Goal: Navigation & Orientation: Understand site structure

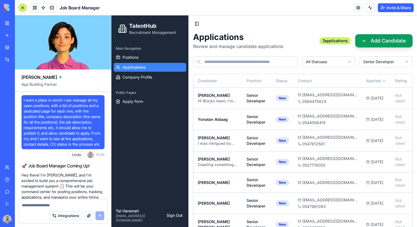
scroll to position [7008, 0]
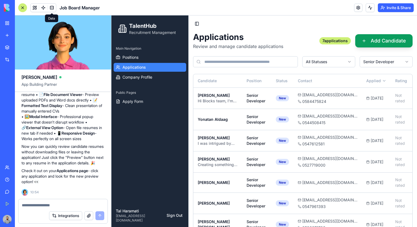
click at [53, 6] on link at bounding box center [52, 8] width 8 height 8
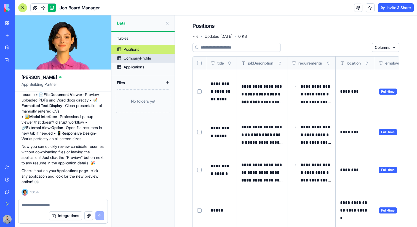
click at [147, 60] on div "CompanyProfile" at bounding box center [138, 58] width 28 height 6
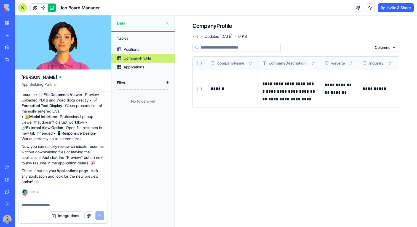
click at [21, 7] on div at bounding box center [22, 7] width 9 height 9
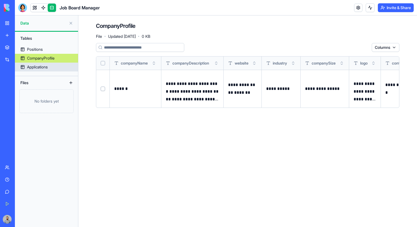
click at [65, 69] on link "Applications" at bounding box center [46, 67] width 63 height 9
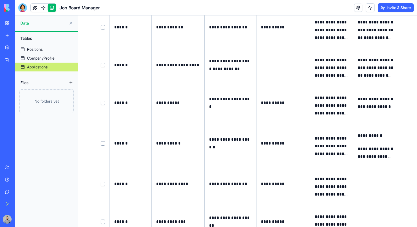
scroll to position [751, 0]
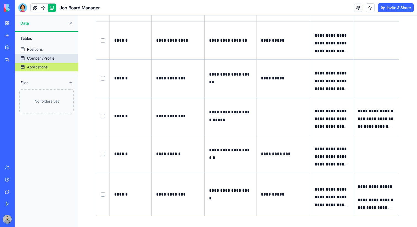
click at [56, 57] on link "CompanyProfile" at bounding box center [46, 58] width 63 height 9
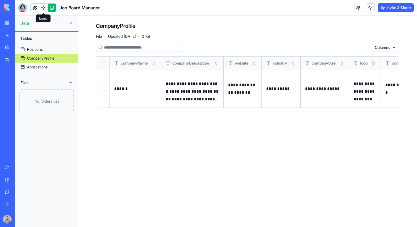
click at [44, 6] on span at bounding box center [43, 7] width 15 height 15
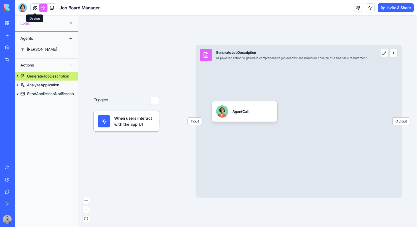
click at [35, 8] on link at bounding box center [35, 8] width 8 height 8
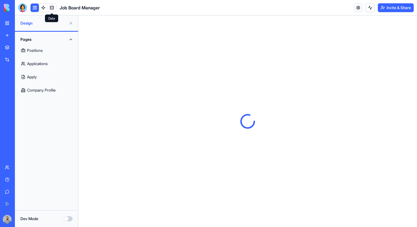
click at [52, 8] on link at bounding box center [52, 8] width 8 height 8
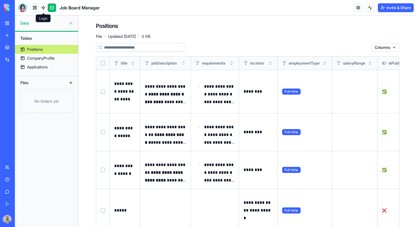
click at [41, 10] on link at bounding box center [43, 8] width 8 height 8
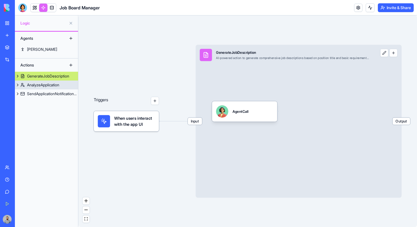
click at [46, 83] on div "AnalyzeApplication" at bounding box center [43, 85] width 32 height 6
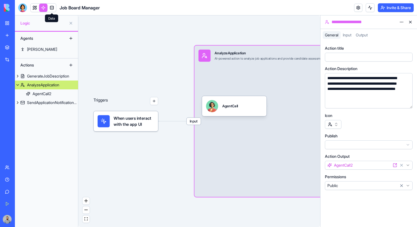
click at [52, 12] on span at bounding box center [52, 13] width 3 height 3
click at [51, 5] on link at bounding box center [52, 8] width 8 height 8
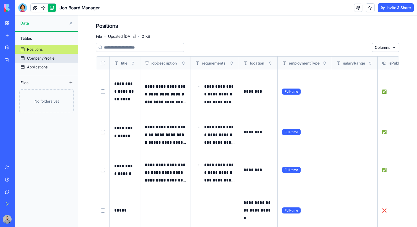
click at [54, 60] on div "CompanyProfile" at bounding box center [41, 58] width 28 height 6
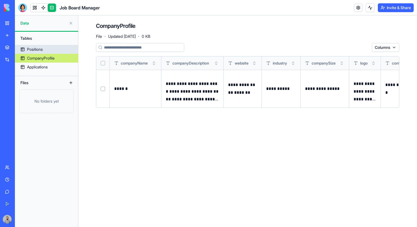
click at [49, 47] on link "Positions" at bounding box center [46, 49] width 63 height 9
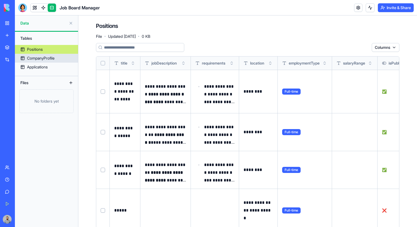
click at [58, 59] on link "CompanyProfile" at bounding box center [46, 58] width 63 height 9
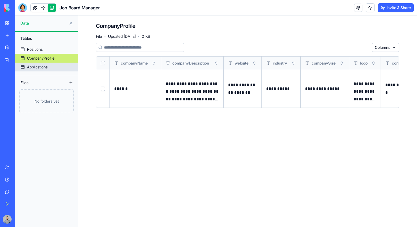
click at [39, 67] on div "Applications" at bounding box center [37, 67] width 21 height 6
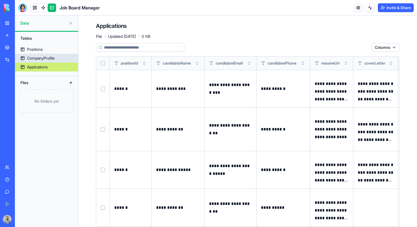
click at [55, 62] on link "CompanyProfile" at bounding box center [46, 58] width 63 height 9
